Goal: Task Accomplishment & Management: Complete application form

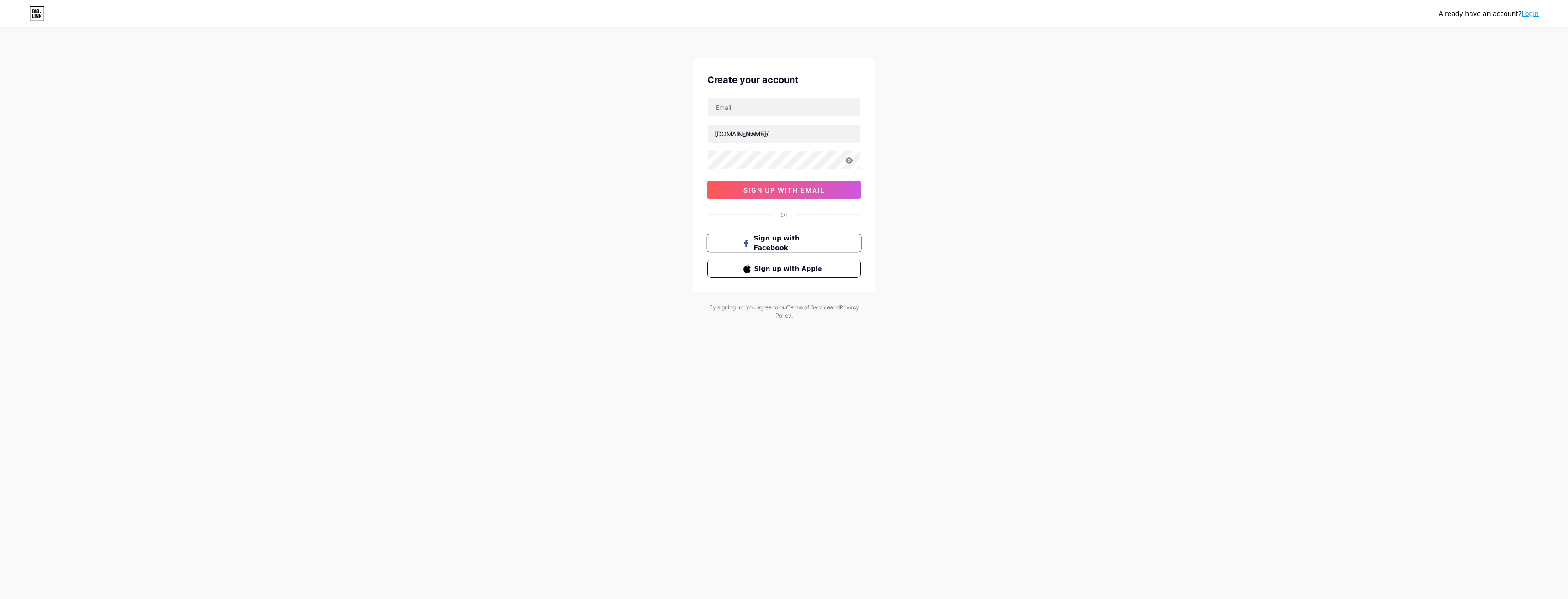
click at [773, 242] on span "Sign up with Facebook" at bounding box center [790, 243] width 71 height 19
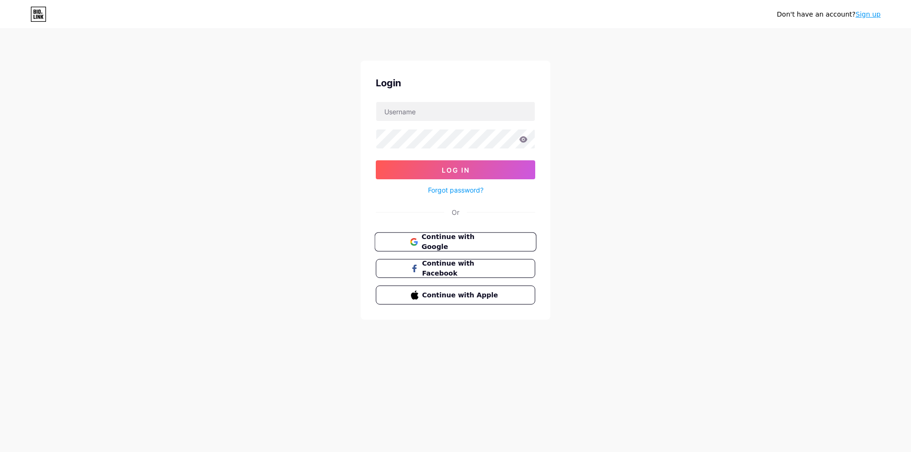
click at [477, 245] on span "Continue with Google" at bounding box center [460, 242] width 79 height 20
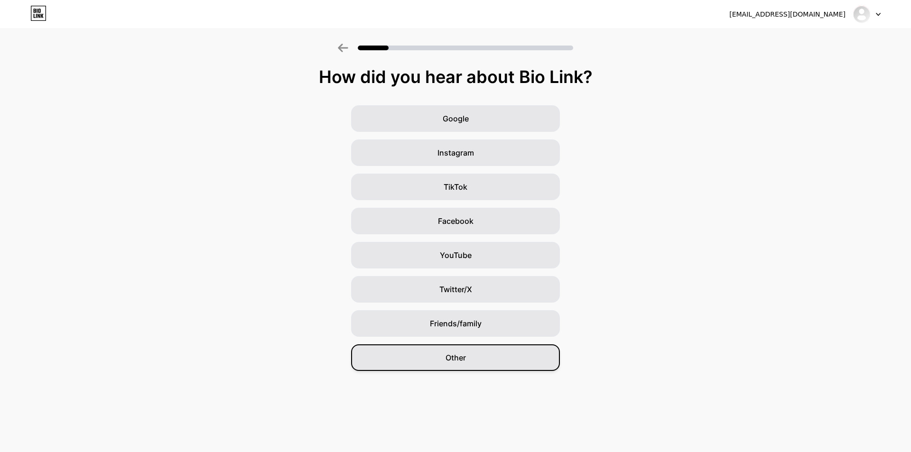
click at [439, 362] on div "Other" at bounding box center [455, 357] width 209 height 27
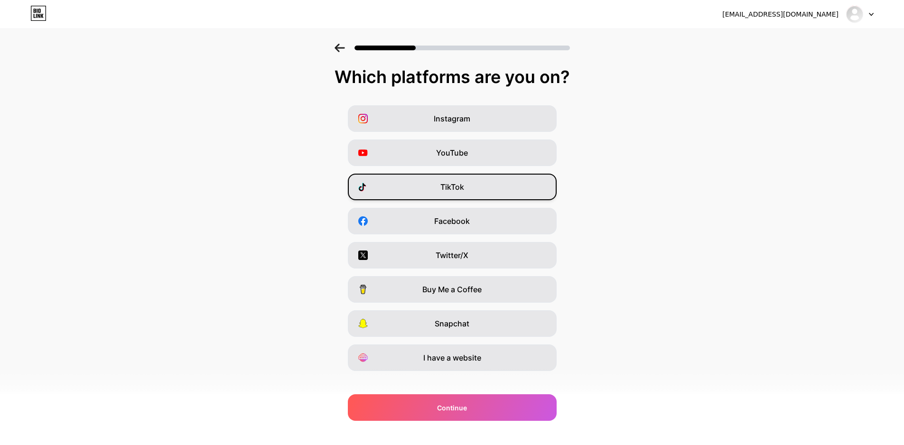
click at [469, 192] on div "TikTok" at bounding box center [452, 187] width 209 height 27
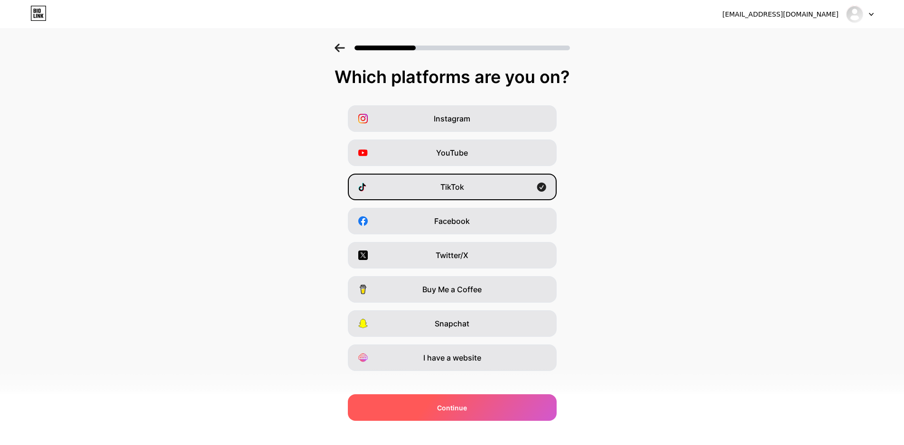
click at [491, 399] on div "Continue" at bounding box center [452, 407] width 209 height 27
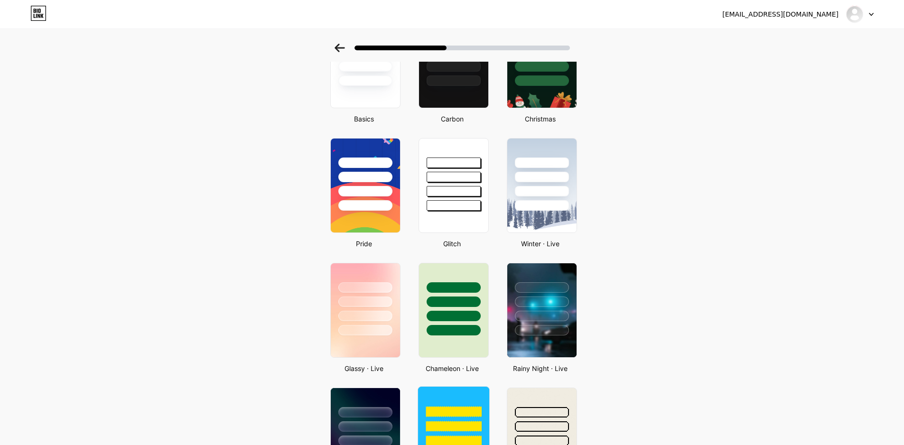
scroll to position [332, 0]
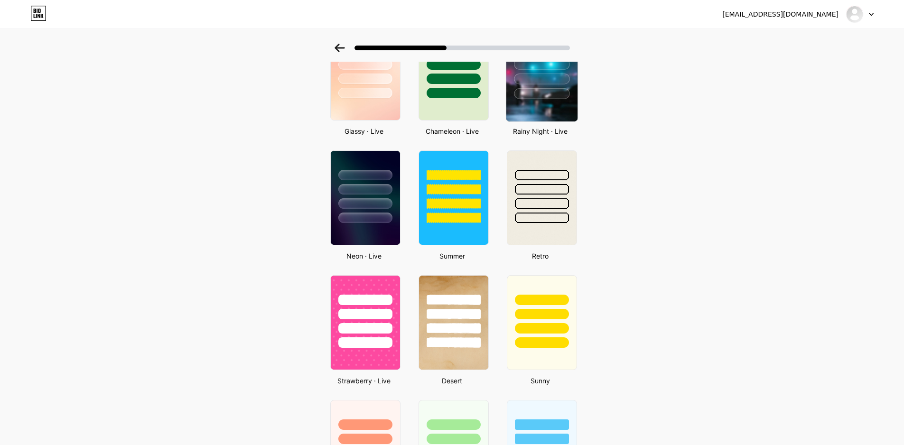
click at [530, 98] on div at bounding box center [541, 93] width 55 height 11
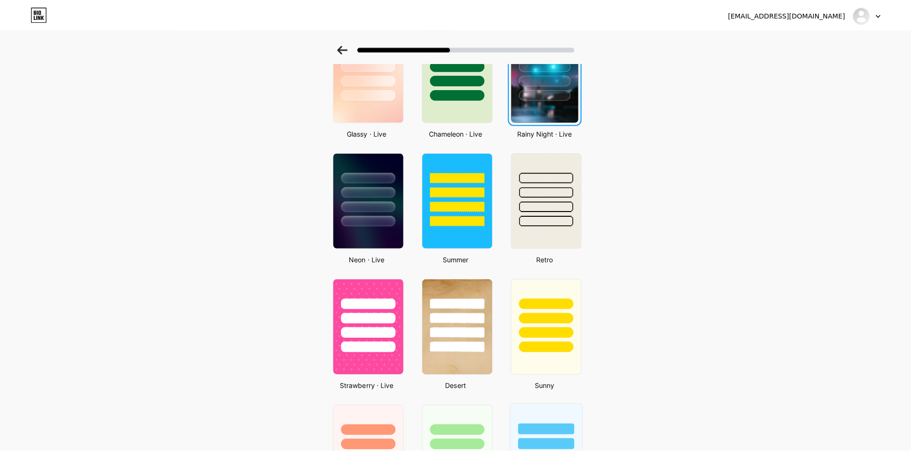
scroll to position [0, 0]
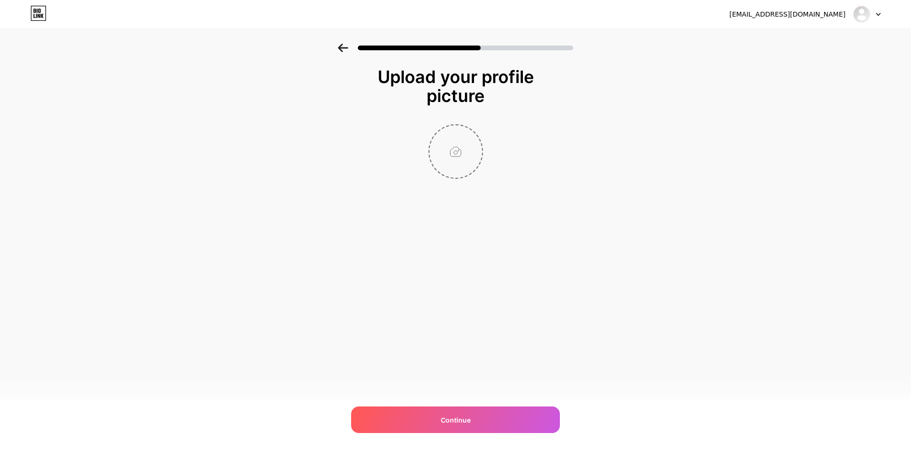
click at [456, 166] on input "file" at bounding box center [455, 151] width 53 height 53
type input "C:\fakepath\bb2865fe-359f-4359-924a-6924ae251d87.jpg"
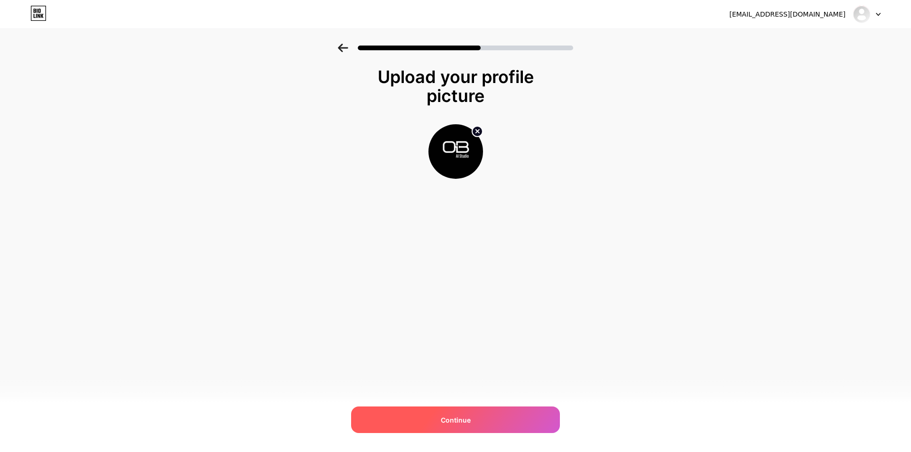
click at [509, 418] on div "Continue" at bounding box center [455, 419] width 209 height 27
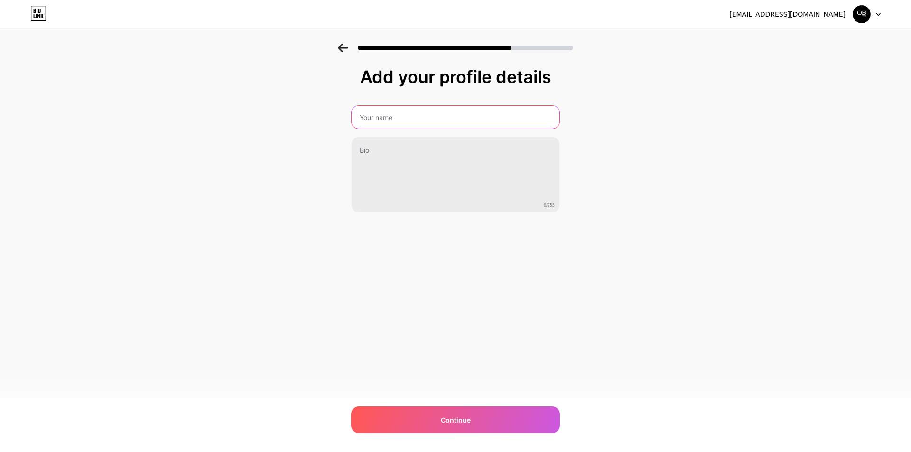
drag, startPoint x: 383, startPoint y: 119, endPoint x: 412, endPoint y: 124, distance: 28.9
click at [383, 119] on input "text" at bounding box center [455, 117] width 208 height 23
type input "OB AI Studio"
